Goal: Information Seeking & Learning: Learn about a topic

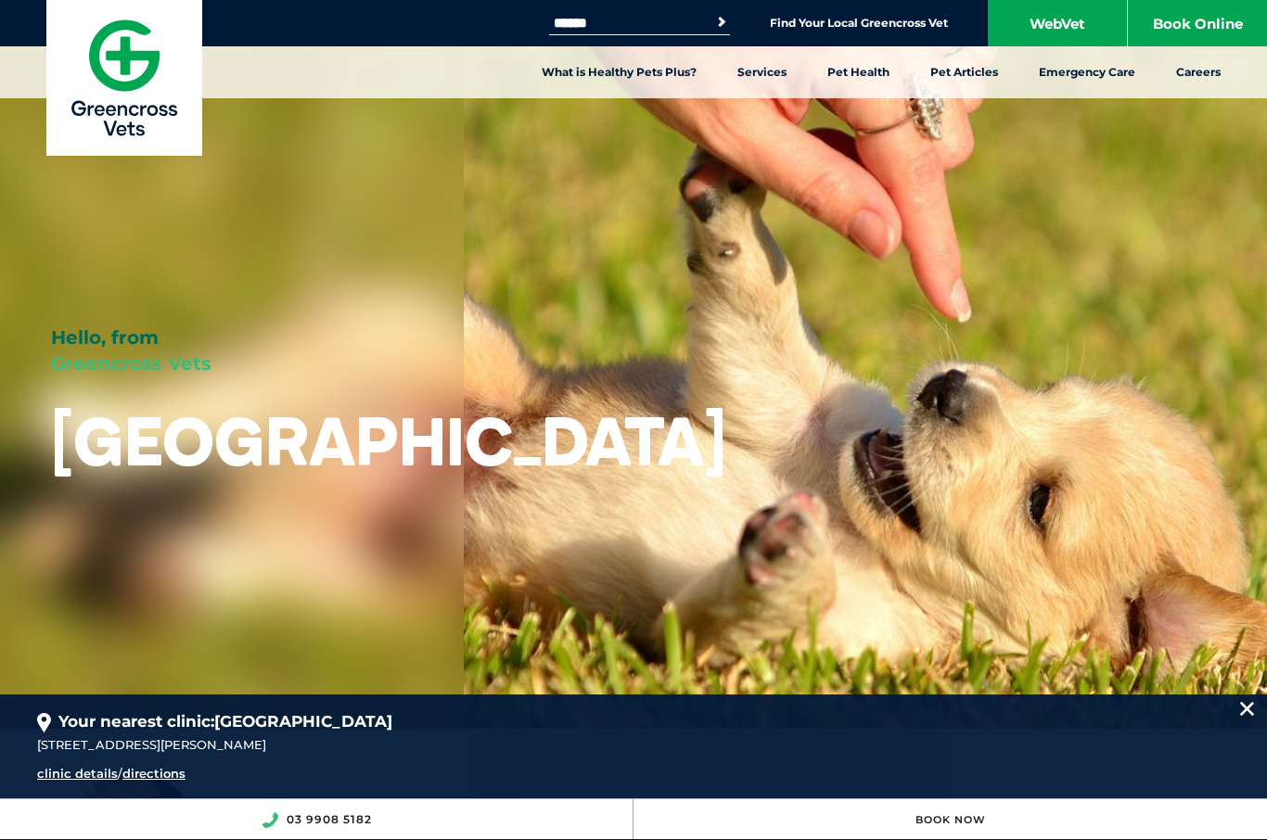
click at [623, 75] on link "What is Healthy Pets Plus?" at bounding box center [619, 72] width 196 height 52
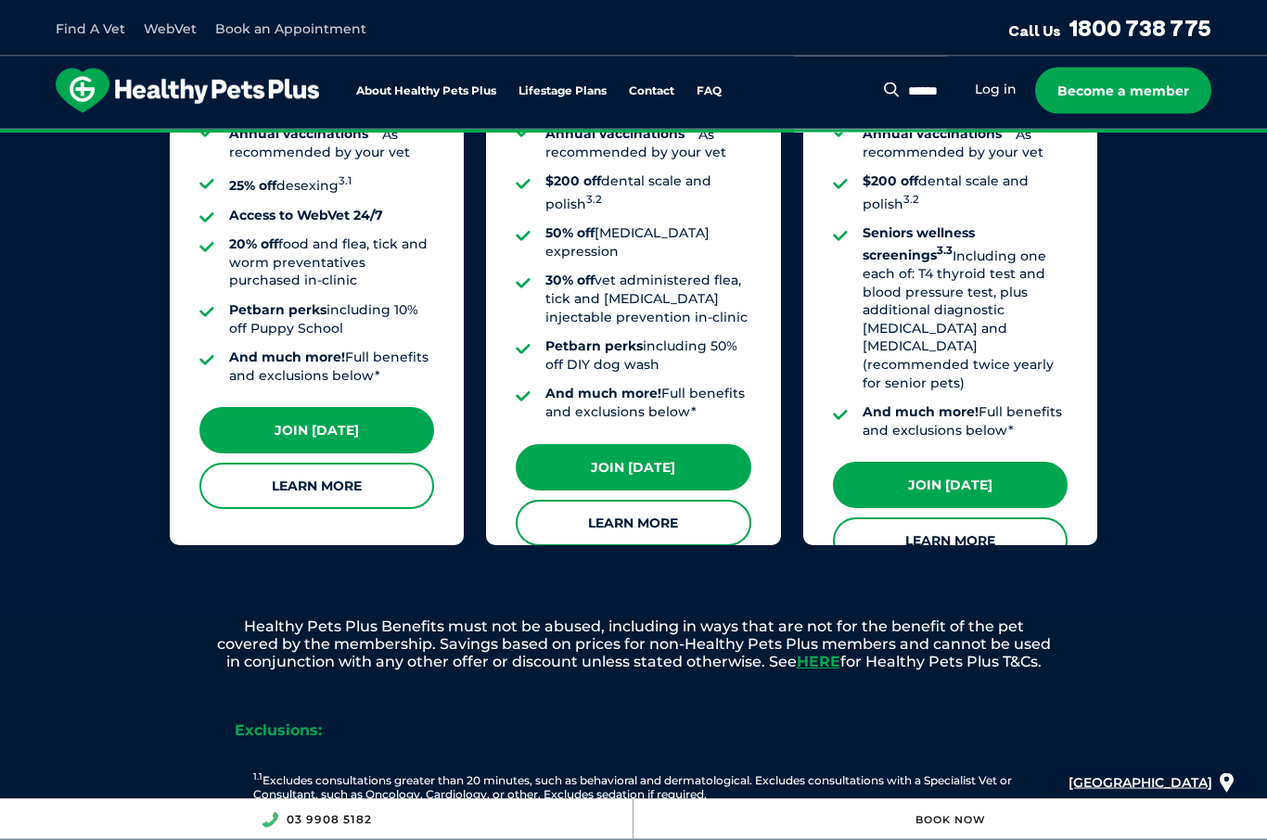
scroll to position [1748, 0]
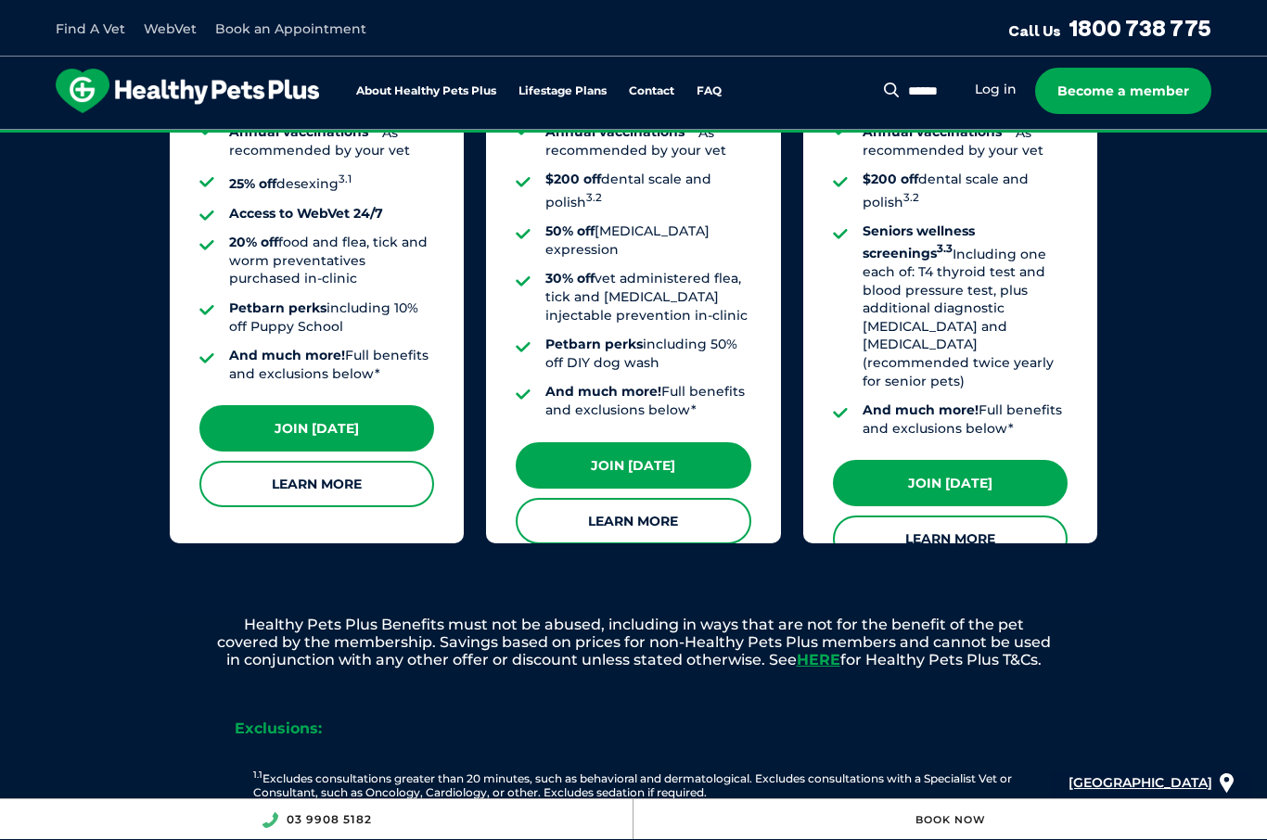
click at [342, 461] on link "Learn More" at bounding box center [316, 484] width 235 height 46
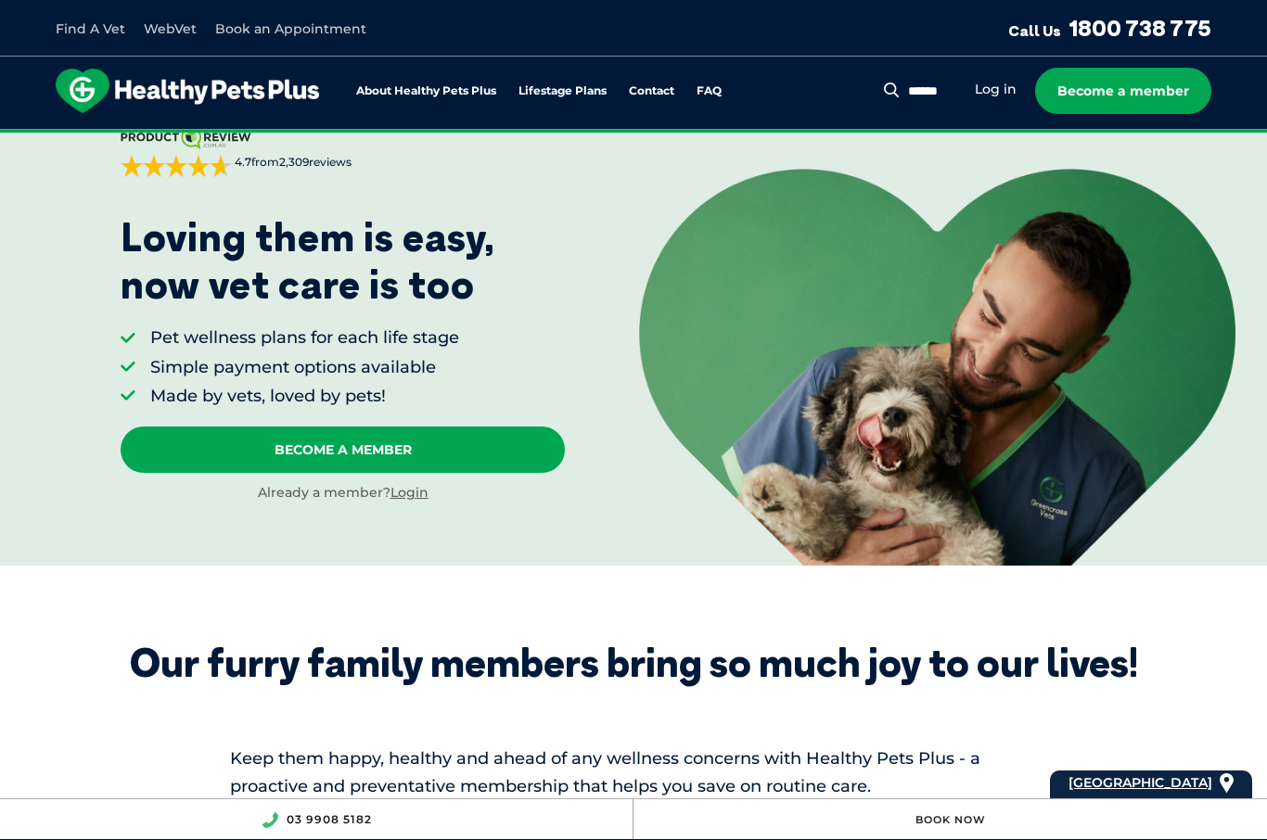
scroll to position [0, 0]
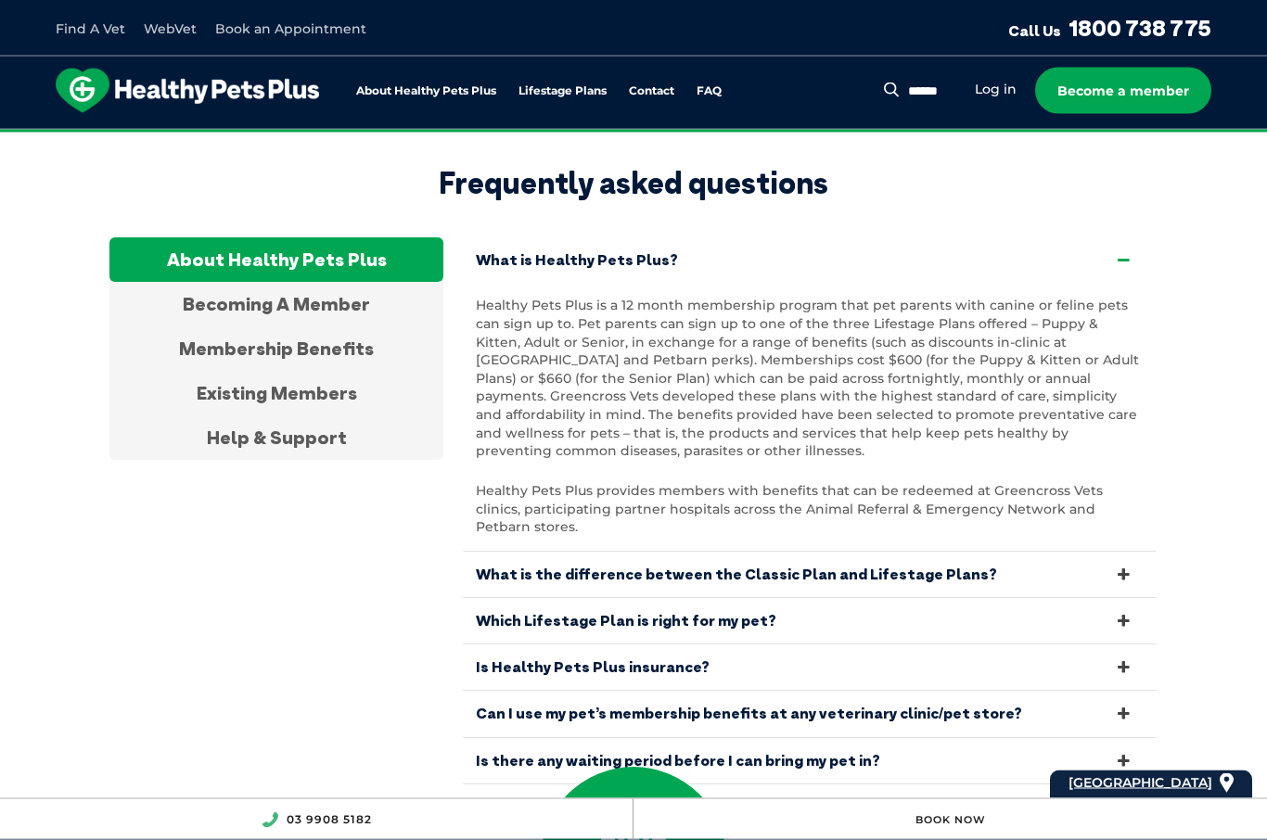
scroll to position [6145, 0]
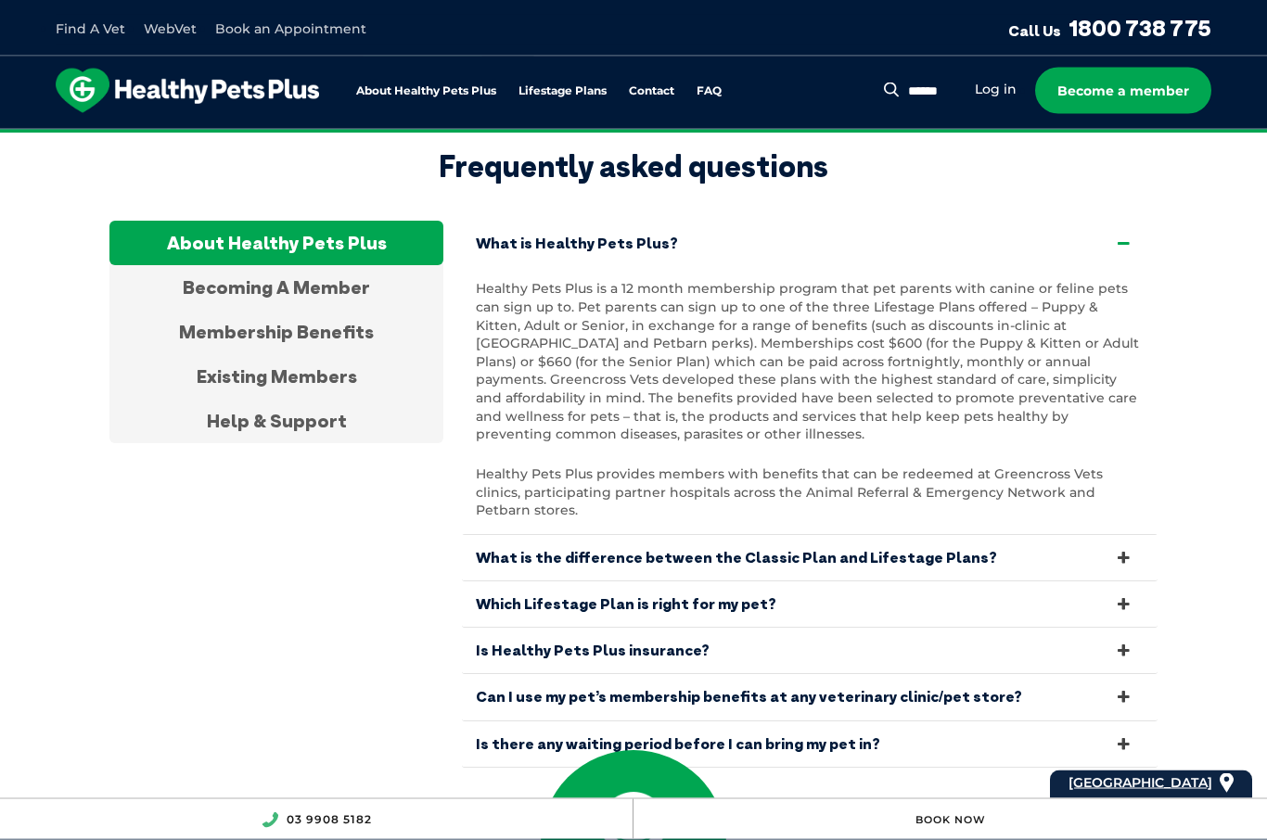
click at [1124, 643] on icon at bounding box center [1124, 652] width 20 height 18
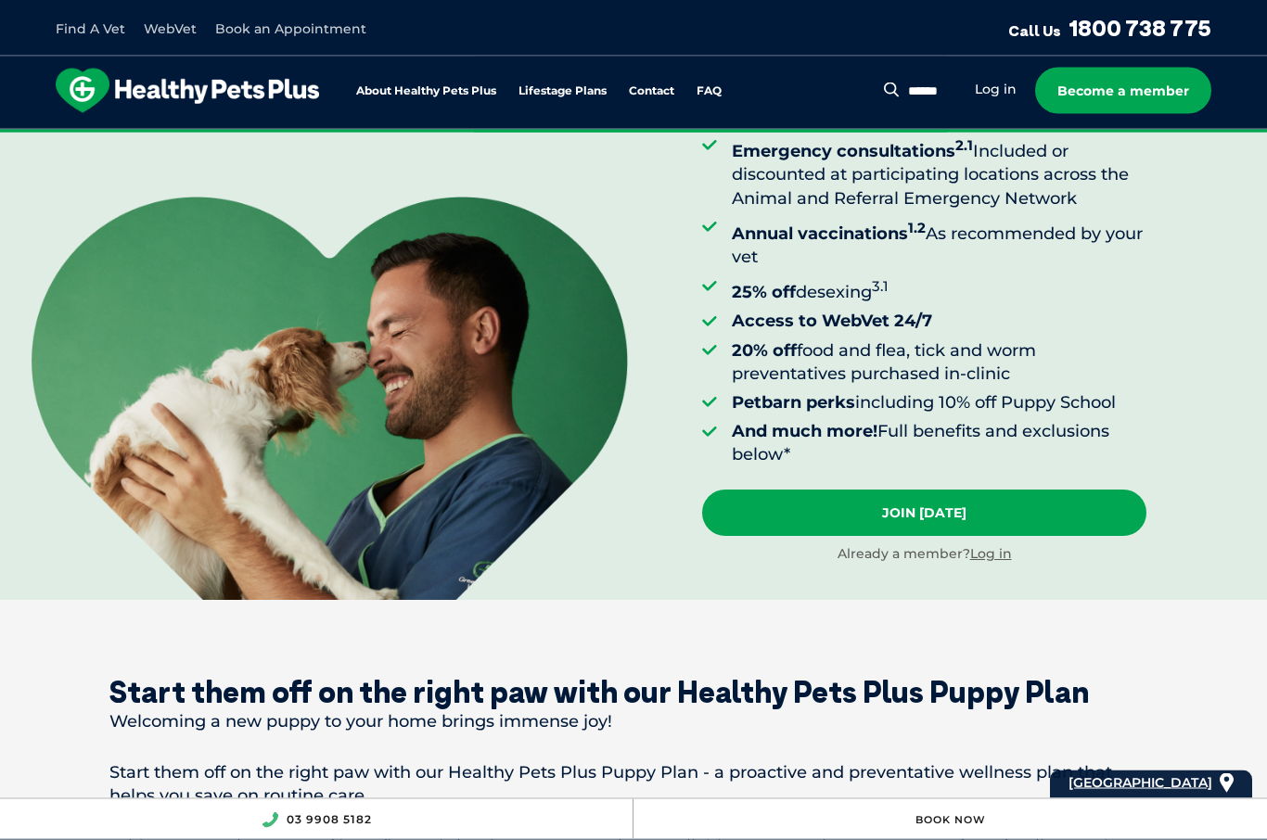
scroll to position [0, 0]
